Goal: Task Accomplishment & Management: Manage account settings

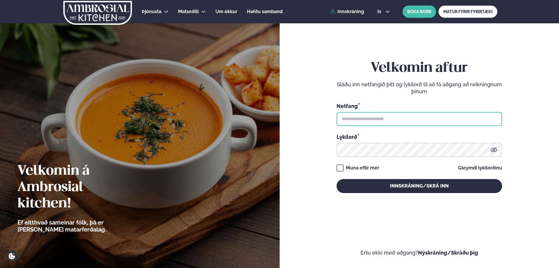
click at [367, 121] on input "text" at bounding box center [420, 119] width 166 height 14
type input "**********"
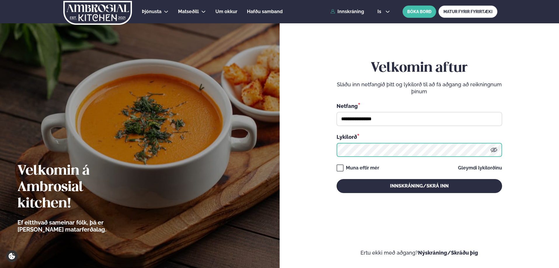
click at [337, 179] on button "Innskráning/Skrá inn" at bounding box center [420, 186] width 166 height 14
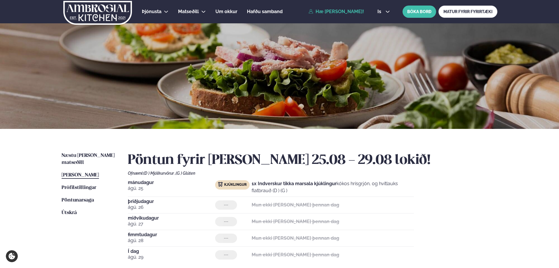
click at [84, 173] on span "[PERSON_NAME]" at bounding box center [80, 175] width 37 height 5
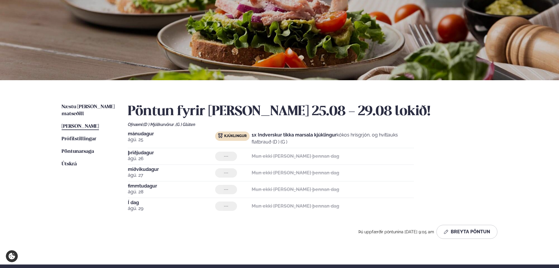
scroll to position [58, 0]
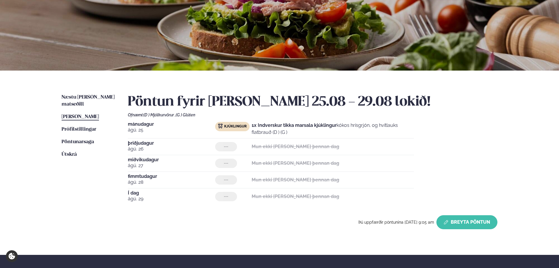
click at [472, 225] on button "Breyta Pöntun" at bounding box center [467, 223] width 61 height 14
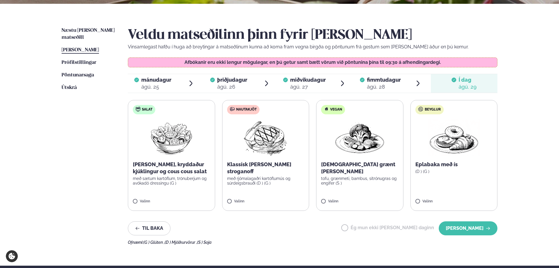
scroll to position [146, 0]
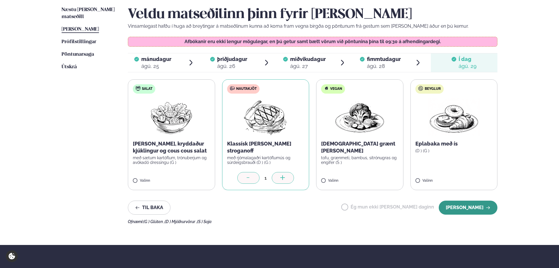
click at [477, 209] on button "[PERSON_NAME]" at bounding box center [468, 208] width 59 height 14
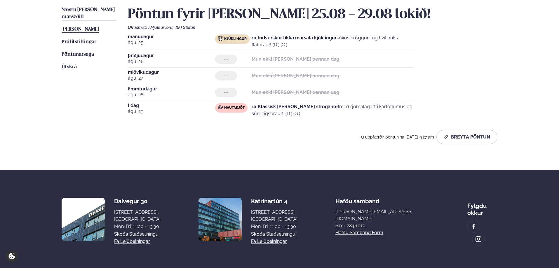
click at [79, 11] on span "Næstu [PERSON_NAME] matseðill" at bounding box center [88, 13] width 53 height 12
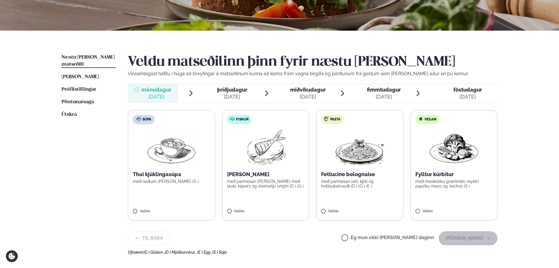
scroll to position [117, 0]
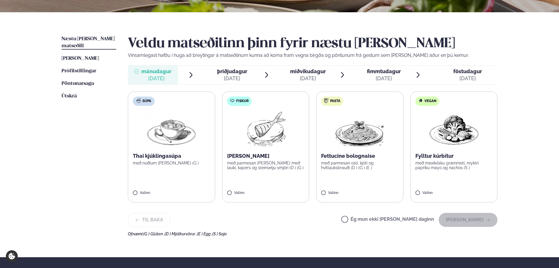
click at [227, 73] on span "þriðjudagur" at bounding box center [232, 71] width 30 height 6
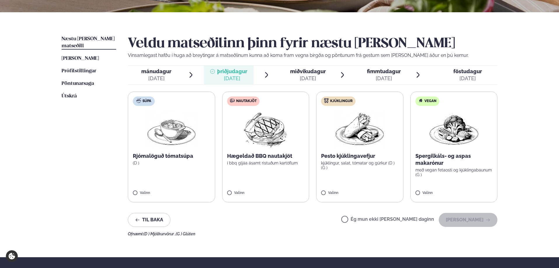
click at [309, 72] on span "miðvikudagur" at bounding box center [308, 71] width 36 height 6
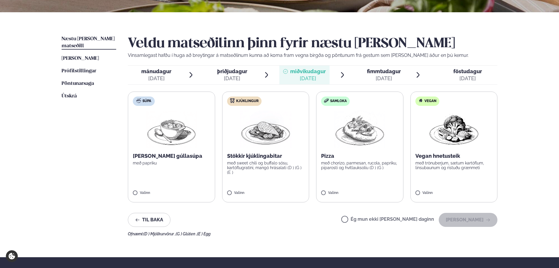
click at [309, 72] on span "miðvikudagur" at bounding box center [308, 71] width 36 height 6
click at [386, 71] on span "fimmtudagur" at bounding box center [384, 71] width 34 height 6
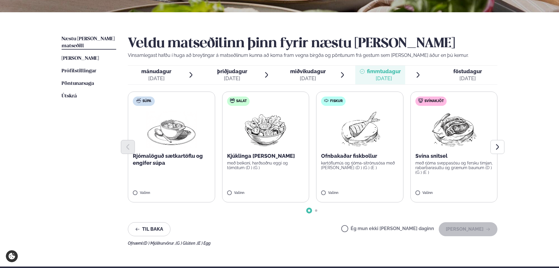
click at [473, 73] on span "föstudagur" at bounding box center [468, 71] width 29 height 6
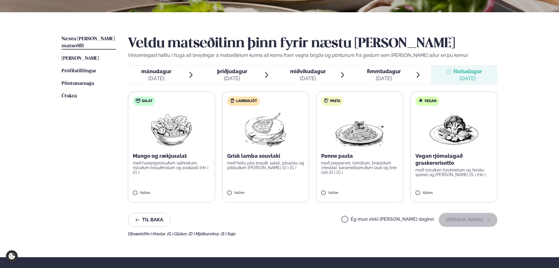
scroll to position [0, 0]
